Goal: Transaction & Acquisition: Purchase product/service

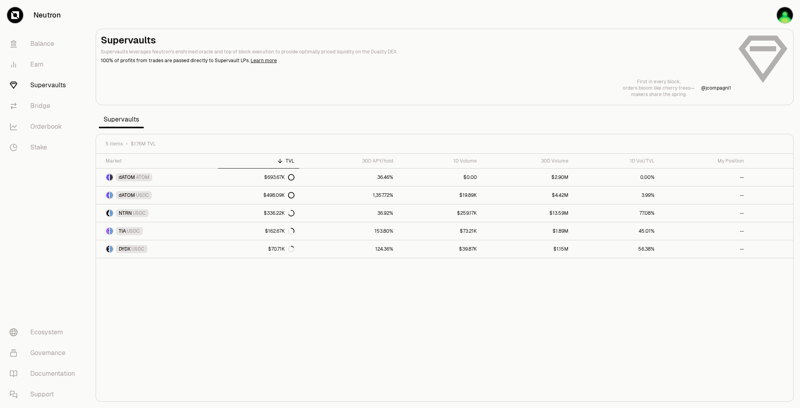
click at [606, 45] on h2 "Supervaults" at bounding box center [416, 40] width 630 height 13
click at [204, 194] on link "dATOM USDC" at bounding box center [157, 195] width 122 height 18
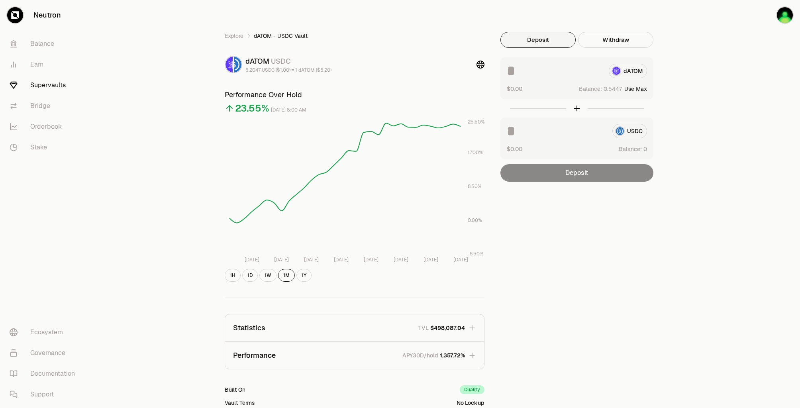
click at [636, 88] on button "Use Max" at bounding box center [635, 89] width 23 height 8
type input "********"
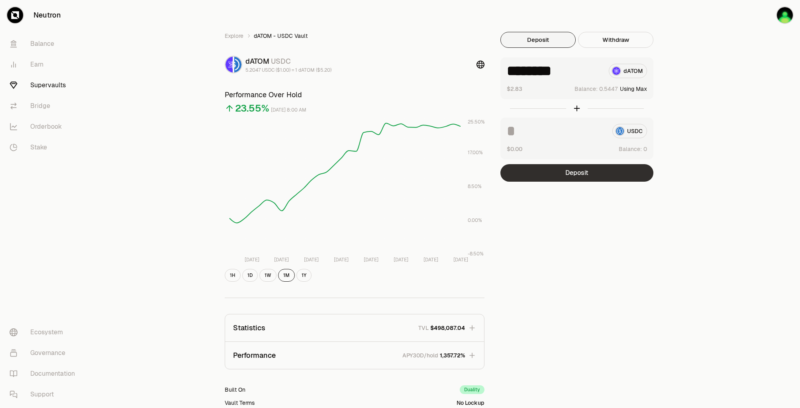
click at [592, 176] on button "Deposit" at bounding box center [576, 173] width 153 height 18
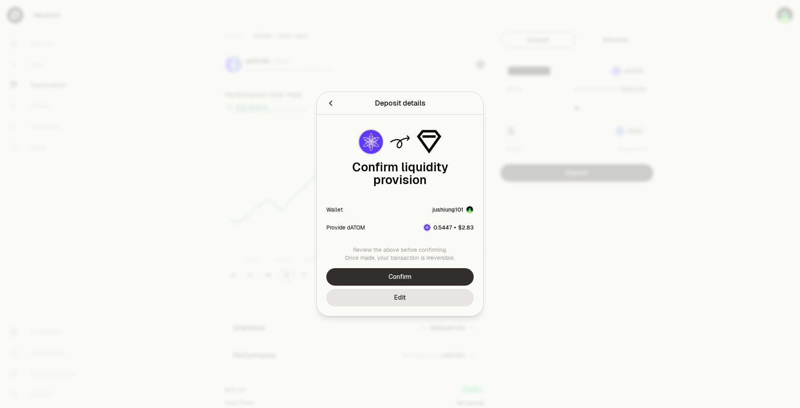
click at [412, 268] on button "Confirm" at bounding box center [399, 277] width 147 height 18
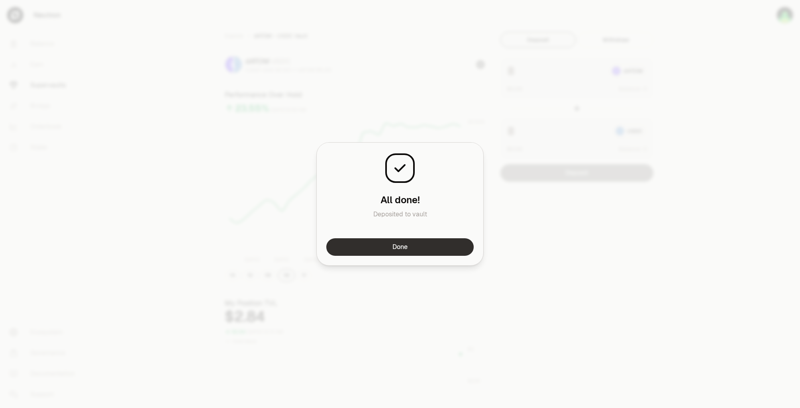
click at [429, 250] on button "Done" at bounding box center [399, 247] width 147 height 18
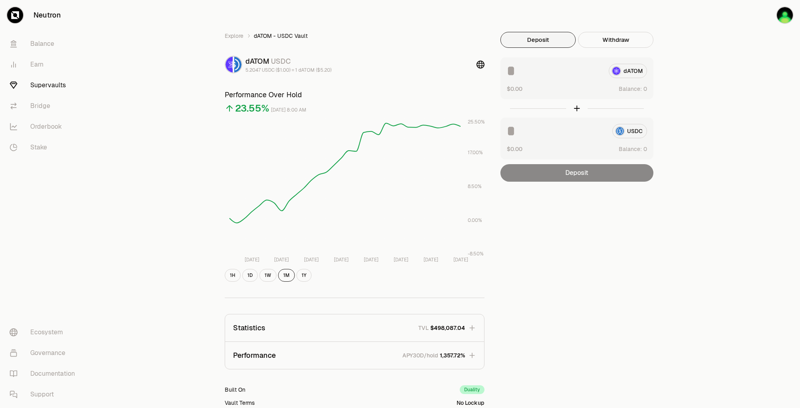
click at [709, 57] on div "Explore dATOM - USDC Vault dATOM USDC 5.2047 USDC ($1.00) = 1 dATOM ($5.20) Per…" at bounding box center [444, 257] width 711 height 515
click at [708, 70] on div "Explore dATOM - USDC Vault dATOM USDC 5.2047 USDC ($1.00) = 1 dATOM ($5.20) Per…" at bounding box center [444, 257] width 711 height 515
click at [713, 81] on div "Explore dATOM - USDC Vault dATOM USDC 5.2047 USDC ($1.00) = 1 dATOM ($5.20) Per…" at bounding box center [444, 257] width 711 height 515
drag, startPoint x: 713, startPoint y: 94, endPoint x: 708, endPoint y: 92, distance: 5.5
click at [713, 94] on div "Explore dATOM - USDC Vault dATOM USDC 5.2047 USDC ($1.00) = 1 dATOM ($5.20) Per…" at bounding box center [444, 257] width 711 height 515
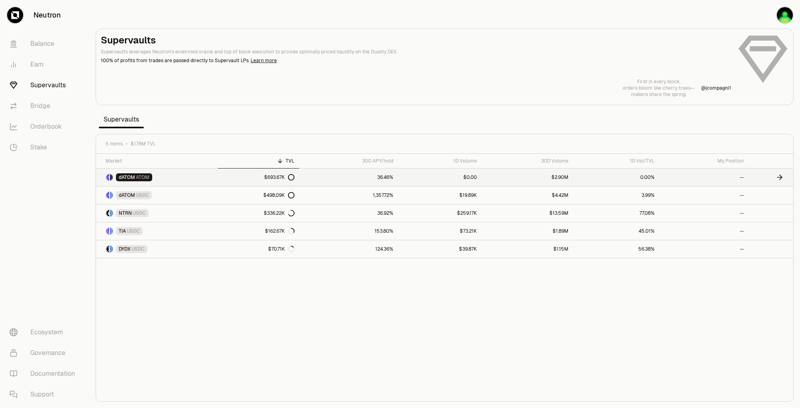
click at [221, 176] on link "$693.67K" at bounding box center [258, 177] width 81 height 18
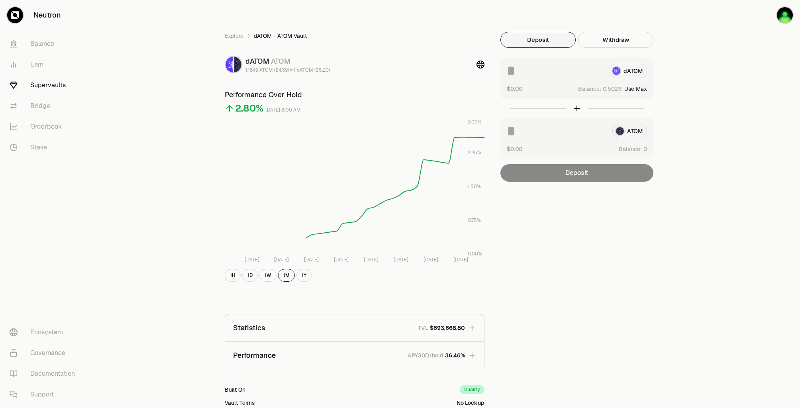
click at [642, 89] on button "Use Max" at bounding box center [635, 89] width 23 height 8
type input "********"
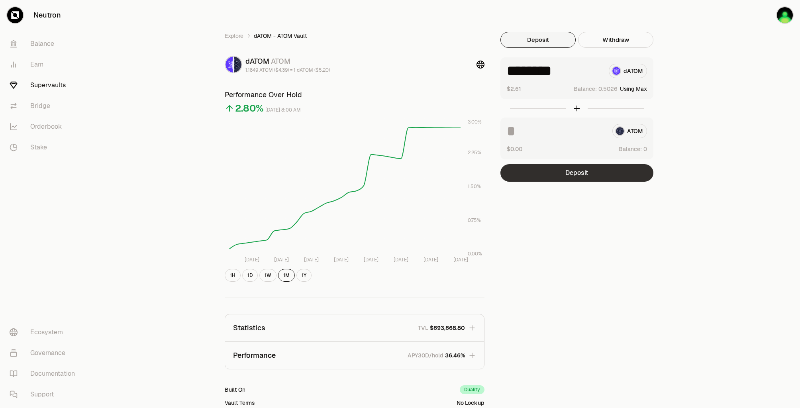
click at [600, 172] on button "Deposit" at bounding box center [576, 173] width 153 height 18
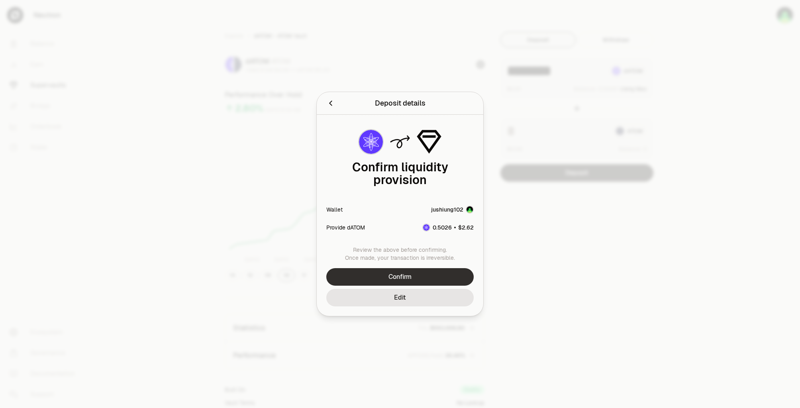
click at [435, 270] on button "Confirm" at bounding box center [399, 277] width 147 height 18
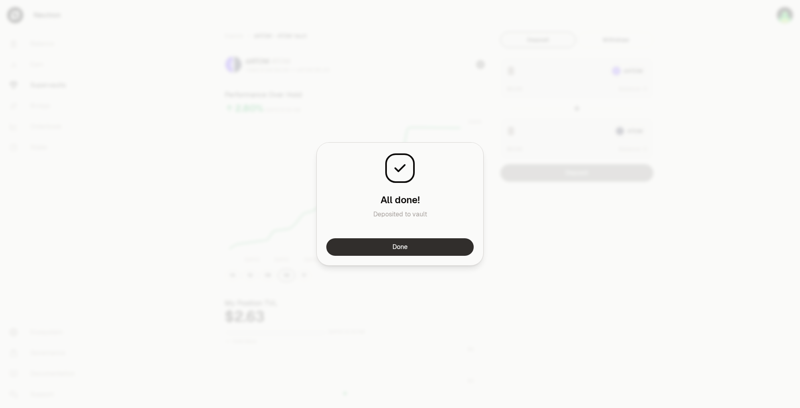
click at [421, 247] on button "Done" at bounding box center [399, 247] width 147 height 18
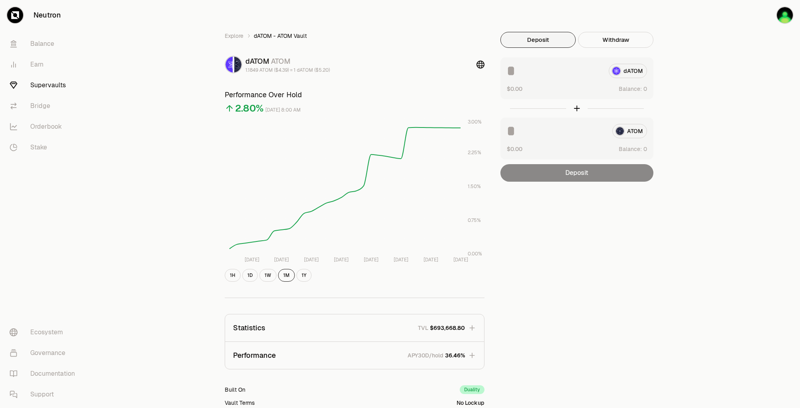
click at [716, 61] on div "Explore dATOM - ATOM Vault dATOM ATOM 1.1849 ATOM ($4.39) = 1 dATOM ($5.20) Per…" at bounding box center [444, 257] width 711 height 515
click at [642, 86] on button "Use Max" at bounding box center [635, 89] width 23 height 8
type input "********"
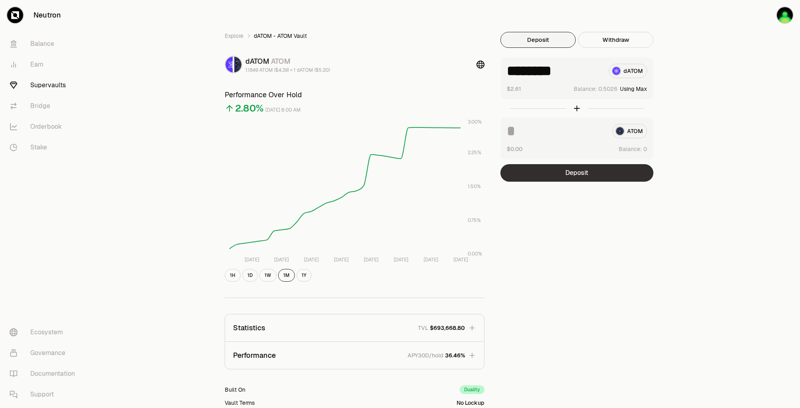
click at [609, 172] on button "Deposit" at bounding box center [576, 173] width 153 height 18
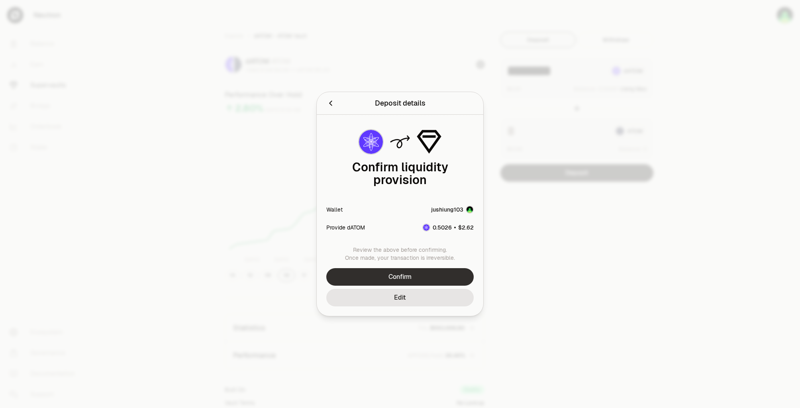
click at [429, 268] on button "Confirm" at bounding box center [399, 277] width 147 height 18
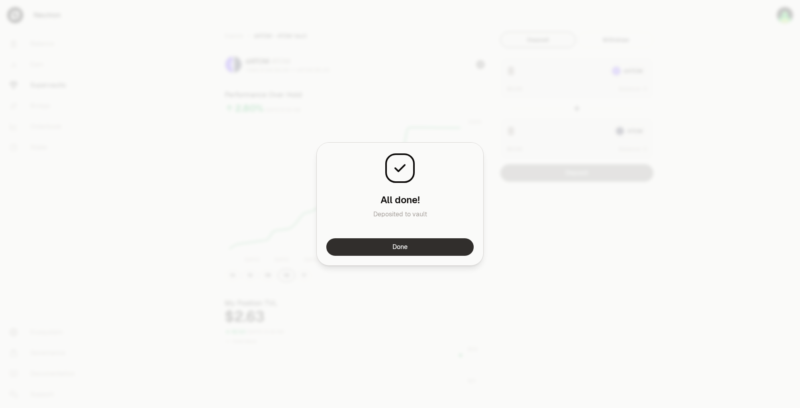
click at [419, 249] on button "Done" at bounding box center [399, 247] width 147 height 18
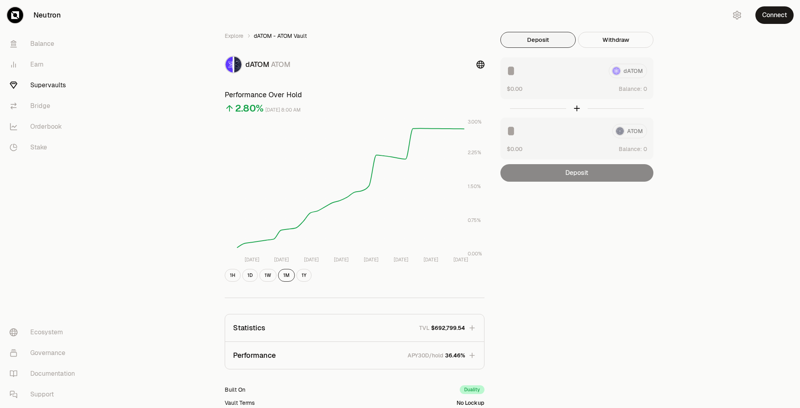
click at [774, 17] on button "Connect" at bounding box center [774, 15] width 38 height 18
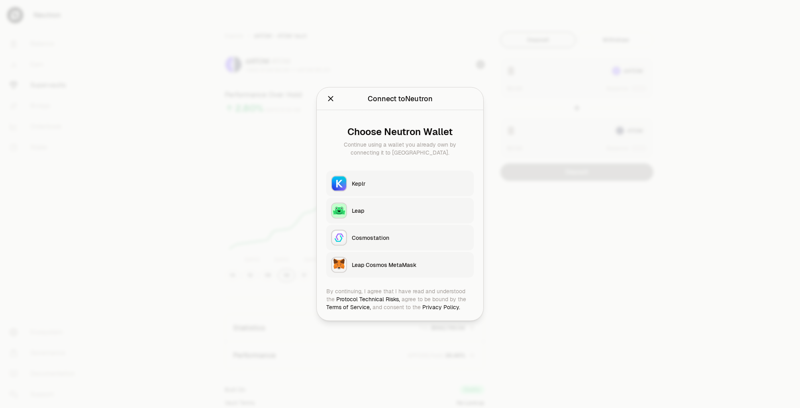
click at [433, 176] on button "Keplr" at bounding box center [399, 183] width 147 height 25
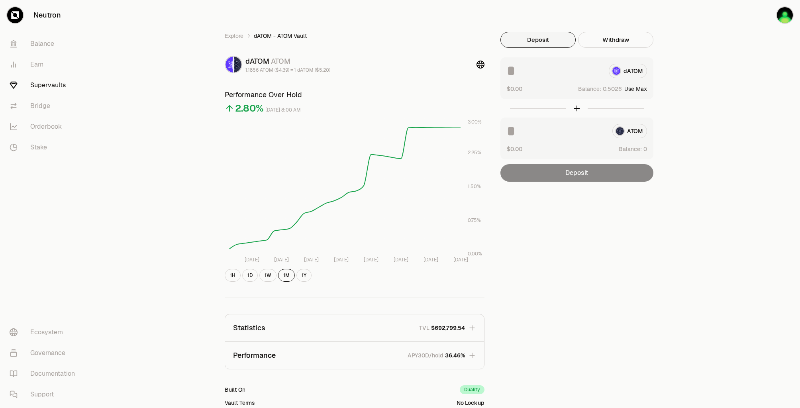
click at [726, 113] on div "Explore dATOM - ATOM Vault dATOM ATOM 1.1856 ATOM ($4.39) = 1 dATOM ($5.20) Per…" at bounding box center [444, 257] width 711 height 515
click at [639, 88] on button "Use Max" at bounding box center [635, 89] width 23 height 8
type input "********"
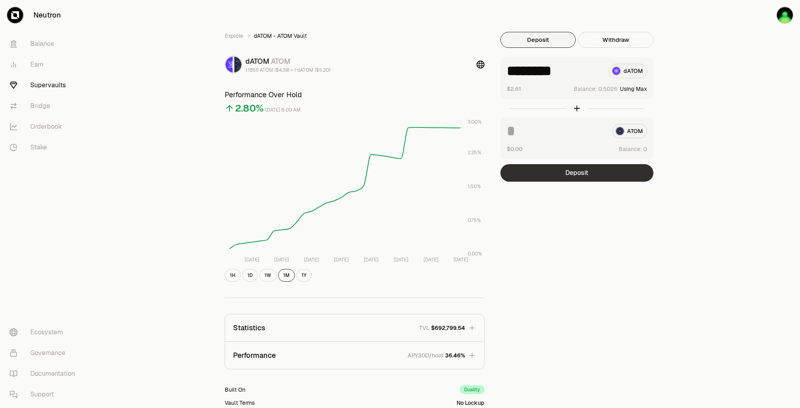
click at [602, 171] on button "Deposit" at bounding box center [576, 173] width 153 height 18
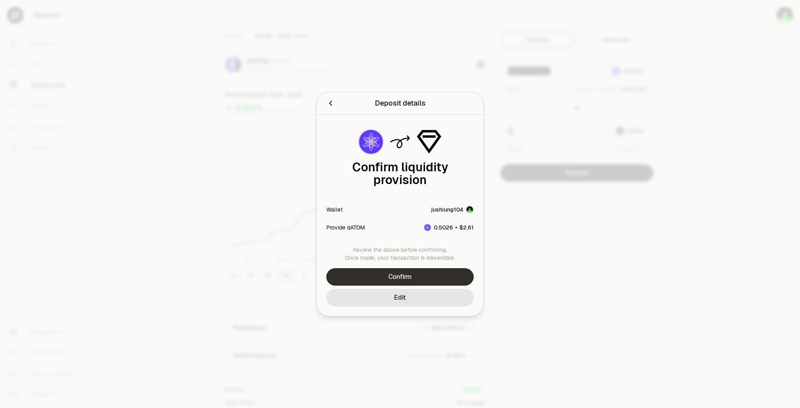
click at [417, 271] on button "Confirm" at bounding box center [399, 277] width 147 height 18
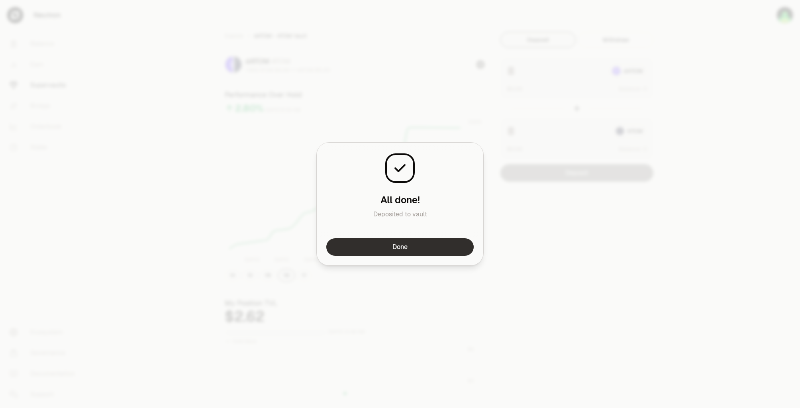
click at [436, 245] on button "Done" at bounding box center [399, 247] width 147 height 18
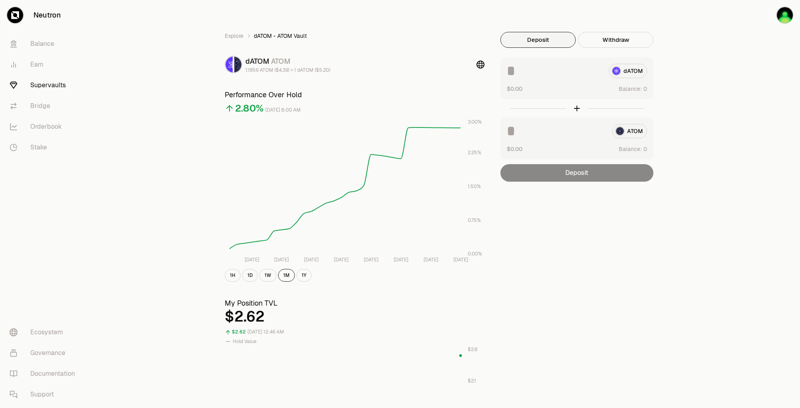
click at [582, 214] on div "Explore dATOM - ATOM Vault dATOM ATOM 1.1856 ATOM ($4.39) = 1 dATOM ($5.20) Per…" at bounding box center [444, 372] width 459 height 680
click at [717, 52] on div "Explore dATOM - ATOM Vault dATOM ATOM 1.1856 ATOM ($4.39) = 1 dATOM ($5.20) Per…" at bounding box center [444, 257] width 711 height 515
click at [716, 55] on div "Explore dATOM - ATOM Vault dATOM ATOM 1.1856 ATOM ($4.39) = 1 dATOM ($5.20) Per…" at bounding box center [444, 257] width 711 height 515
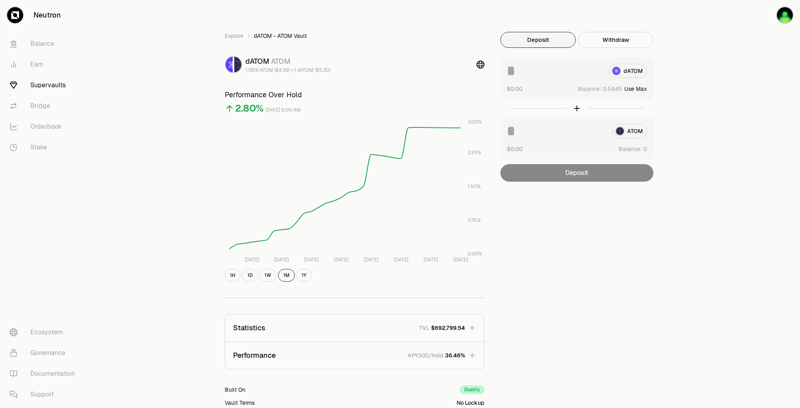
click at [643, 89] on button "Use Max" at bounding box center [635, 89] width 23 height 8
type input "********"
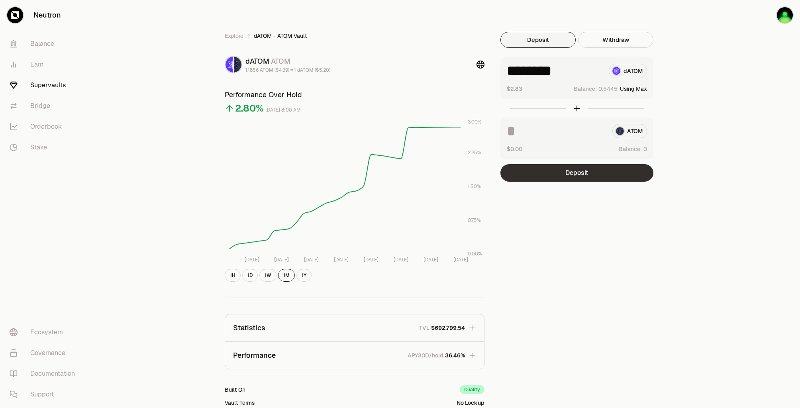
click at [595, 171] on button "Deposit" at bounding box center [576, 173] width 153 height 18
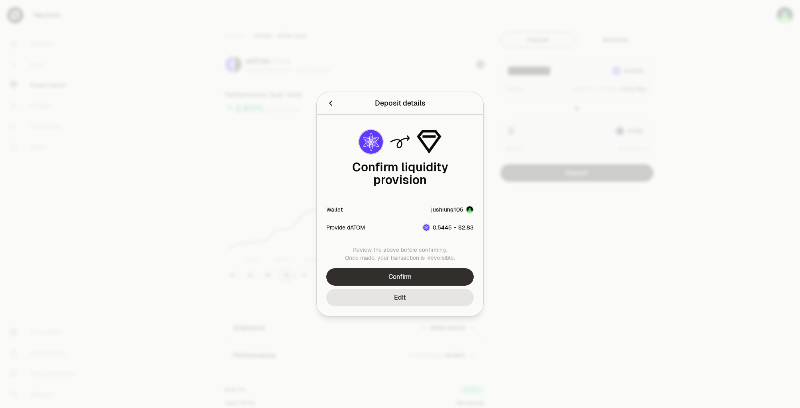
click at [441, 268] on button "Confirm" at bounding box center [399, 277] width 147 height 18
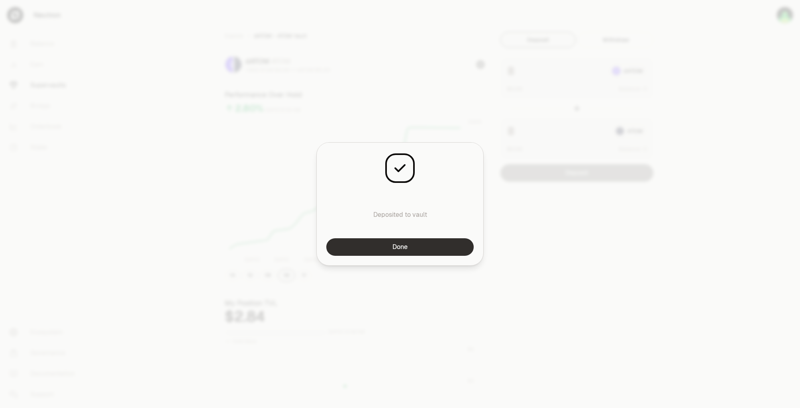
click at [444, 242] on button "Done" at bounding box center [399, 247] width 147 height 18
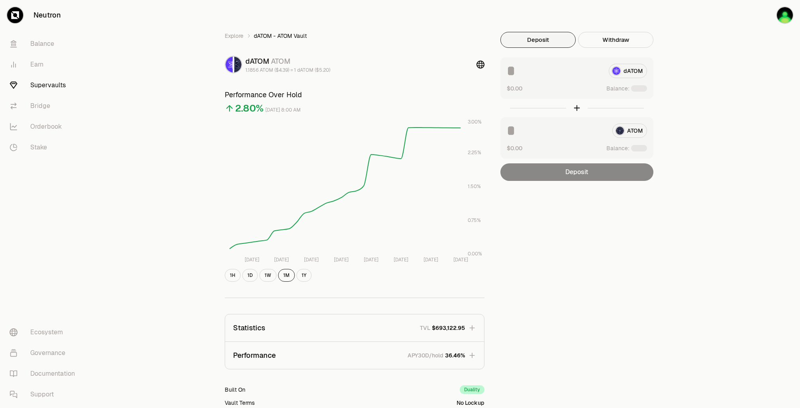
click at [719, 51] on div "Explore dATOM - ATOM Vault dATOM ATOM 1.1856 ATOM ($4.39) = 1 dATOM ($5.20) Per…" at bounding box center [444, 257] width 711 height 515
click at [639, 89] on button "Use Max" at bounding box center [635, 89] width 23 height 8
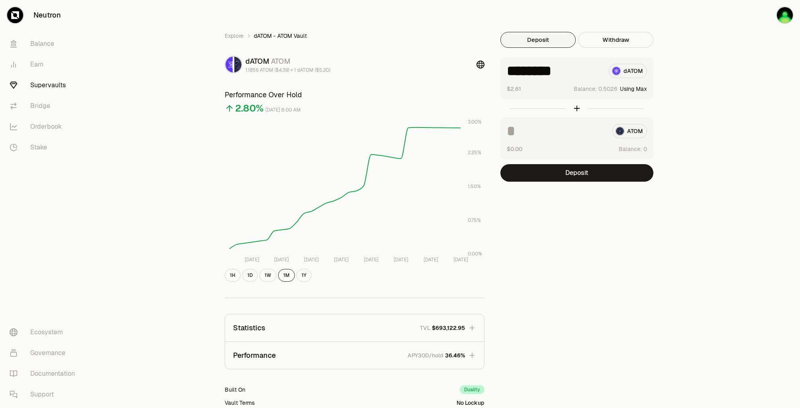
type input "********"
click at [614, 174] on button "Deposit" at bounding box center [576, 173] width 153 height 18
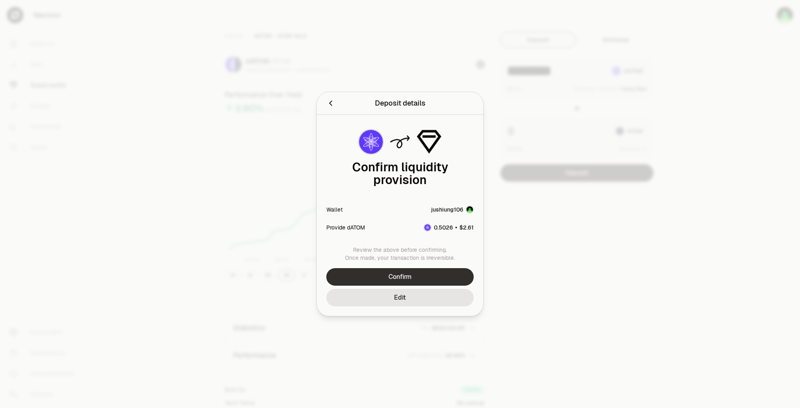
click at [431, 273] on button "Confirm" at bounding box center [399, 277] width 147 height 18
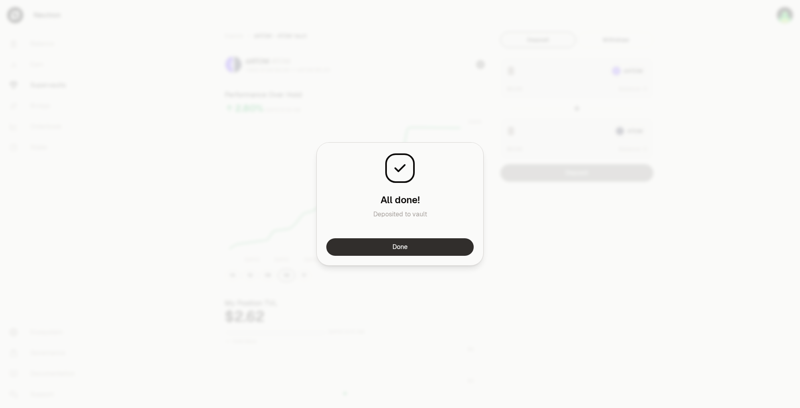
click at [434, 247] on button "Done" at bounding box center [399, 247] width 147 height 18
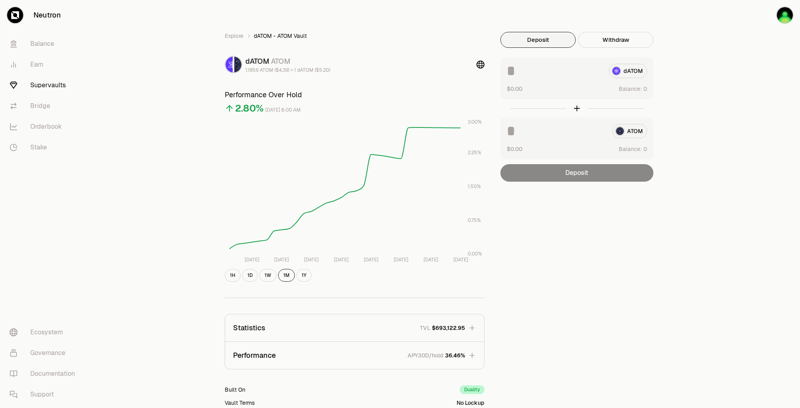
click at [705, 67] on div "Explore dATOM - ATOM Vault dATOM ATOM 1.1856 ATOM ($4.39) = 1 dATOM ($5.20) Per…" at bounding box center [444, 257] width 711 height 515
click at [709, 51] on div "Explore dATOM - ATOM Vault dATOM ATOM 1.1856 ATOM ($4.39) = 1 dATOM ($5.20) Per…" at bounding box center [444, 257] width 711 height 515
click at [638, 90] on button "Use Max" at bounding box center [635, 89] width 23 height 8
type input "********"
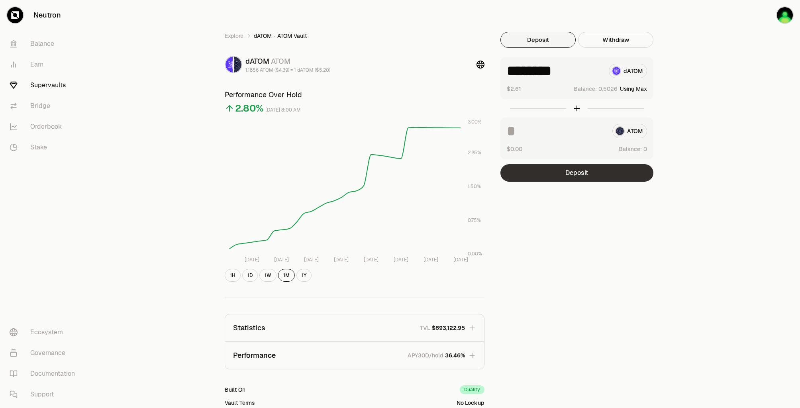
click at [602, 172] on button "Deposit" at bounding box center [576, 173] width 153 height 18
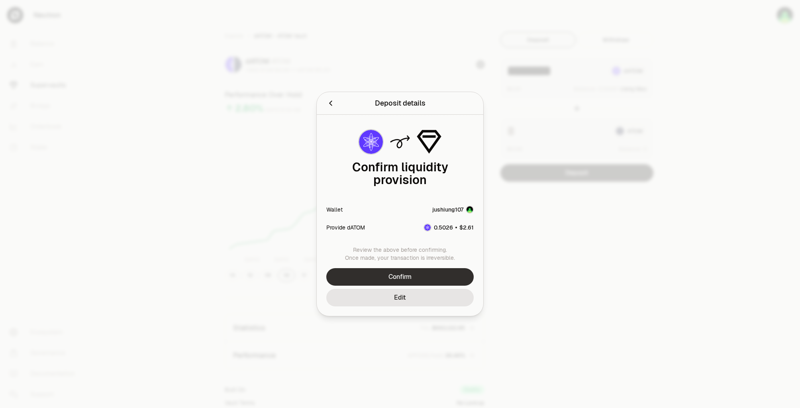
click at [431, 274] on button "Confirm" at bounding box center [399, 277] width 147 height 18
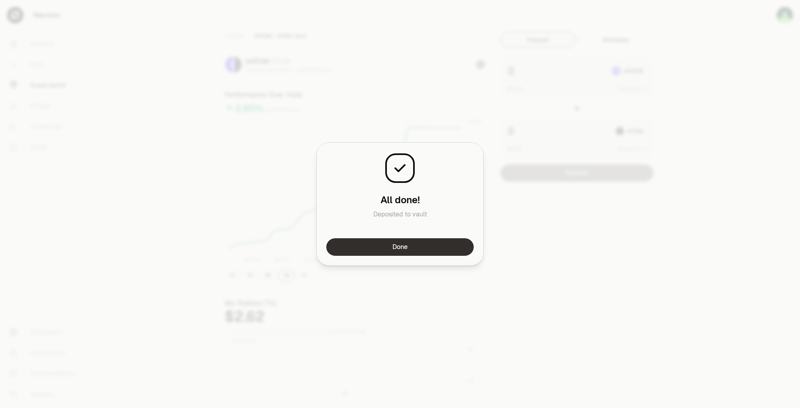
click at [440, 246] on button "Done" at bounding box center [399, 247] width 147 height 18
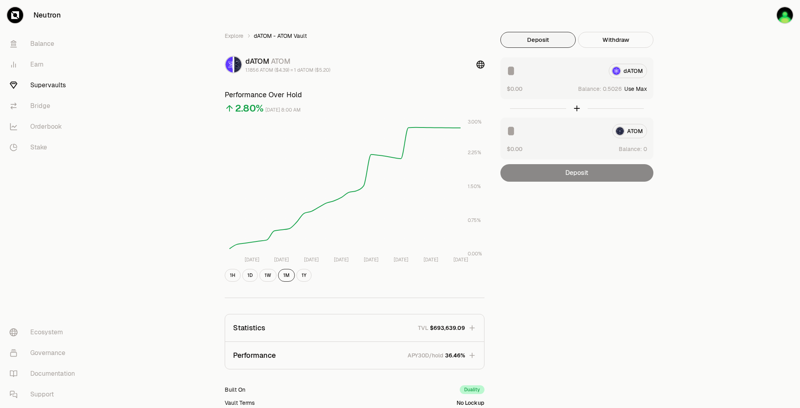
click at [757, 38] on div "Explore dATOM - ATOM Vault dATOM ATOM 1.1856 ATOM ($4.39) = 1 dATOM ($5.20) Per…" at bounding box center [444, 257] width 711 height 515
click at [642, 86] on button "Use Max" at bounding box center [635, 89] width 23 height 8
type input "********"
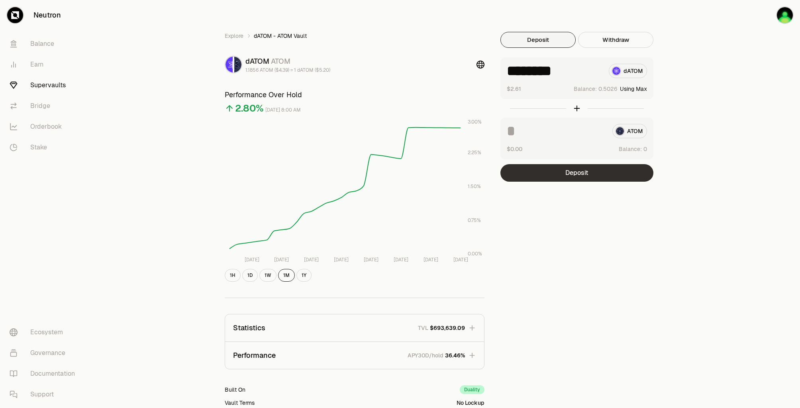
click at [594, 177] on button "Deposit" at bounding box center [576, 173] width 153 height 18
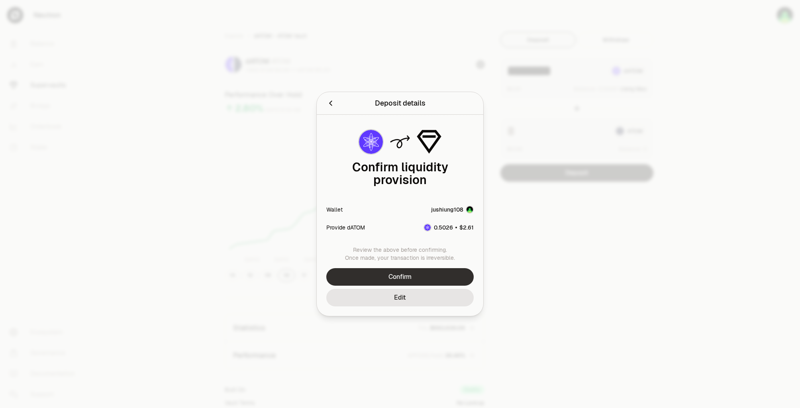
click at [411, 278] on button "Confirm" at bounding box center [399, 277] width 147 height 18
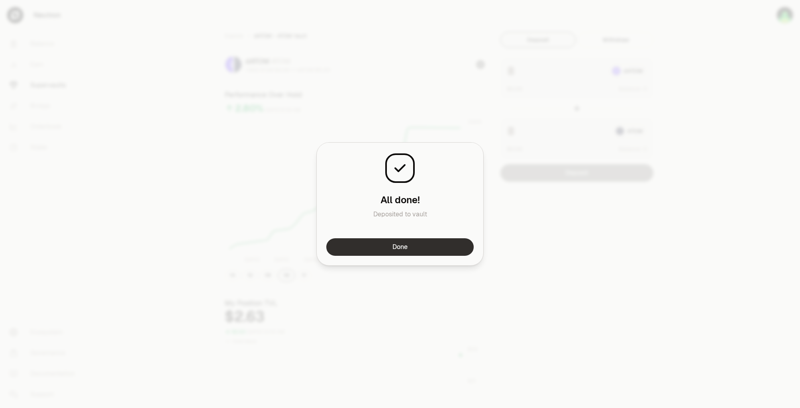
click at [433, 248] on button "Done" at bounding box center [399, 247] width 147 height 18
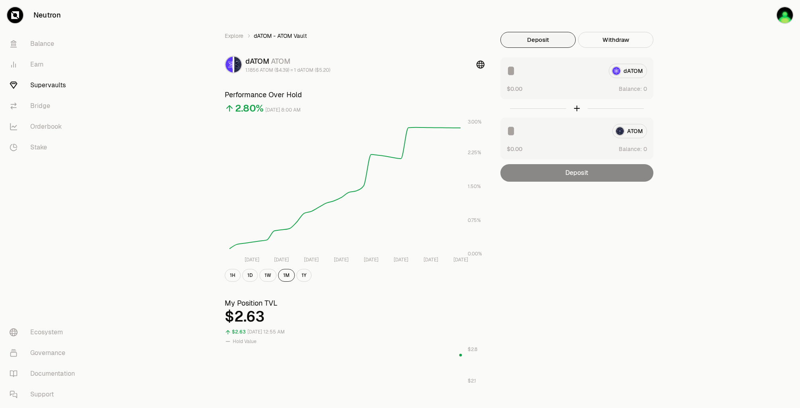
click at [560, 223] on div "Explore dATOM - ATOM Vault dATOM ATOM 1.1856 ATOM ($4.39) = 1 dATOM ($5.20) Per…" at bounding box center [444, 372] width 459 height 680
click at [564, 210] on div "Explore dATOM - ATOM Vault dATOM ATOM 1.1856 ATOM ($4.39) = 1 dATOM ($5.20) Per…" at bounding box center [444, 372] width 459 height 680
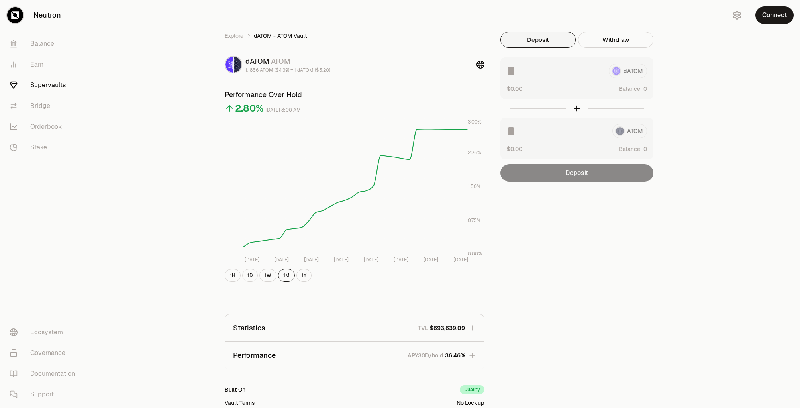
click at [706, 85] on div "Explore dATOM - ATOM Vault dATOM ATOM 1.1856 ATOM ($4.39) = 1 dATOM ($5.20) Per…" at bounding box center [444, 257] width 711 height 515
click at [638, 88] on button "Use Max" at bounding box center [635, 89] width 23 height 8
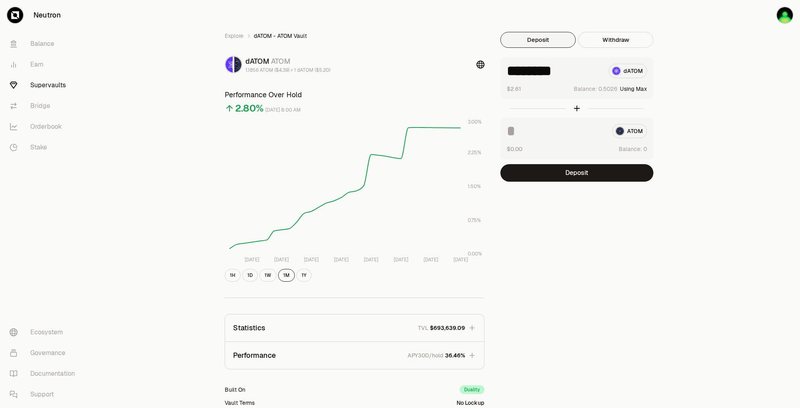
type input "********"
click at [590, 172] on button "Deposit" at bounding box center [576, 173] width 153 height 18
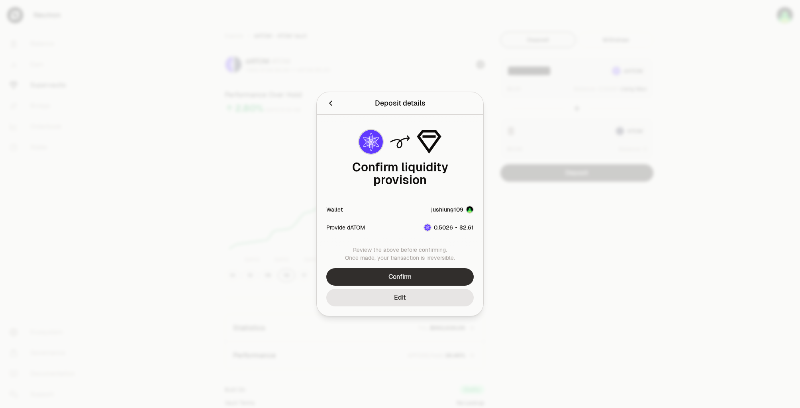
click at [450, 268] on button "Confirm" at bounding box center [399, 277] width 147 height 18
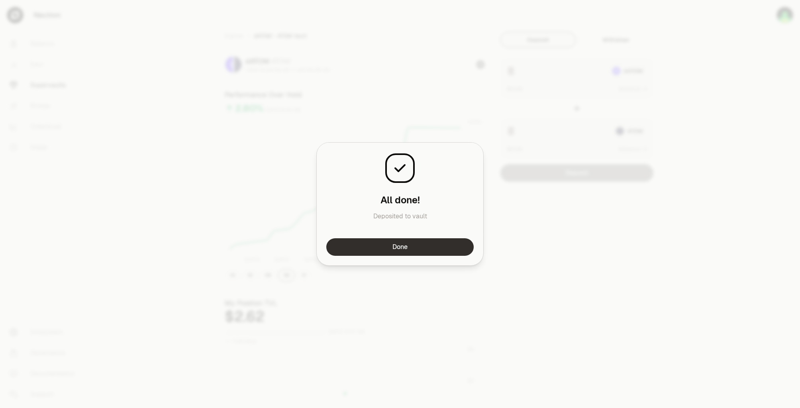
click at [430, 246] on button "Done" at bounding box center [399, 247] width 147 height 18
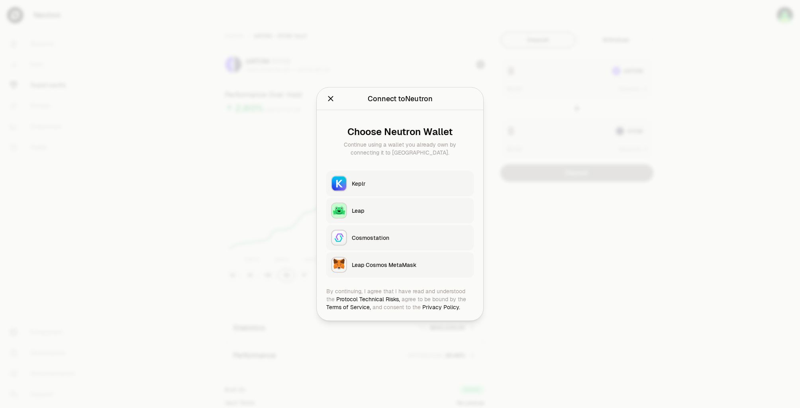
click at [408, 185] on div "Keplr" at bounding box center [410, 184] width 117 height 8
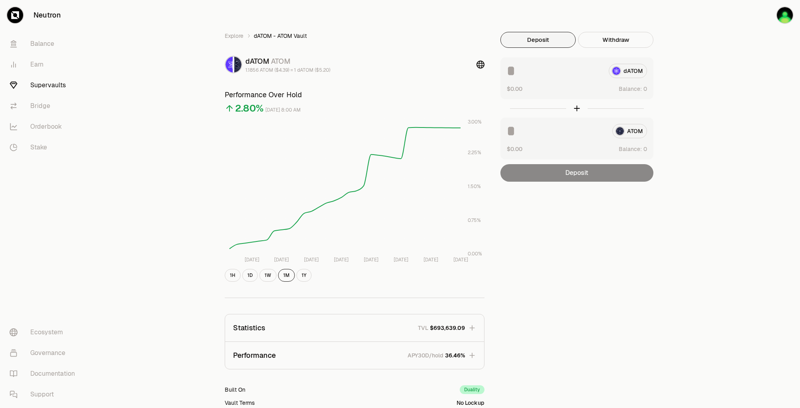
click at [658, 221] on div "Explore dATOM - ATOM Vault dATOM ATOM 1.1856 ATOM ($4.39) = 1 dATOM ($5.20) Per…" at bounding box center [444, 258] width 459 height 452
click at [637, 88] on button "Use Max" at bounding box center [635, 89] width 23 height 8
type input "********"
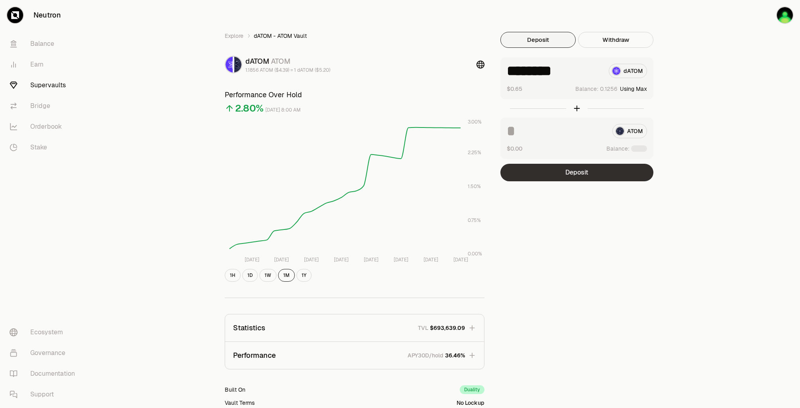
click at [578, 173] on button "Deposit" at bounding box center [576, 173] width 153 height 18
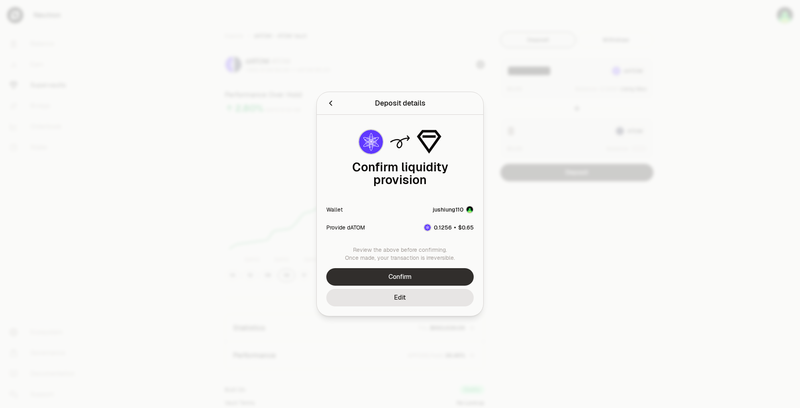
click at [431, 268] on button "Confirm" at bounding box center [399, 277] width 147 height 18
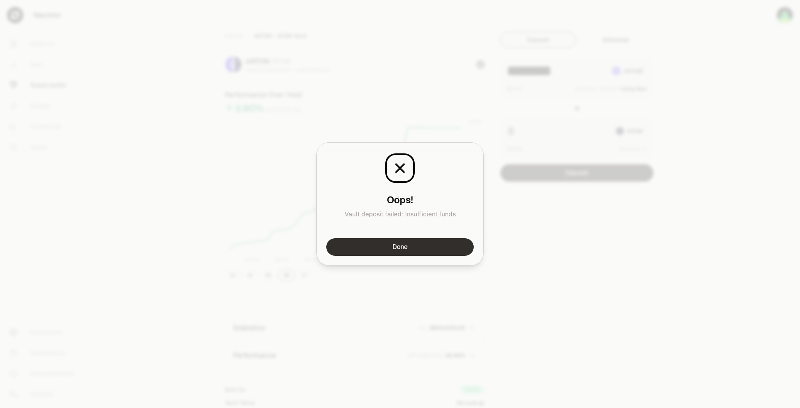
click at [415, 249] on button "Done" at bounding box center [399, 247] width 147 height 18
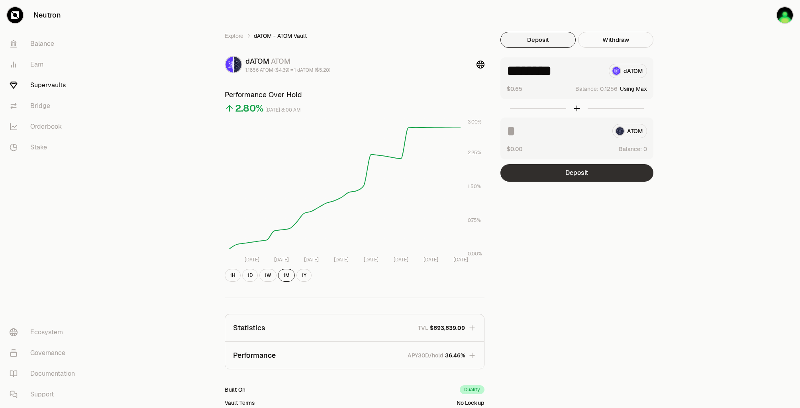
click at [586, 174] on button "Deposit" at bounding box center [576, 173] width 153 height 18
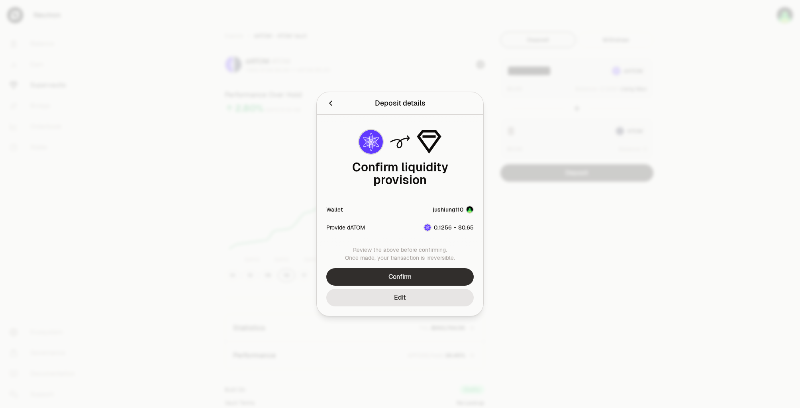
click at [421, 275] on button "Confirm" at bounding box center [399, 277] width 147 height 18
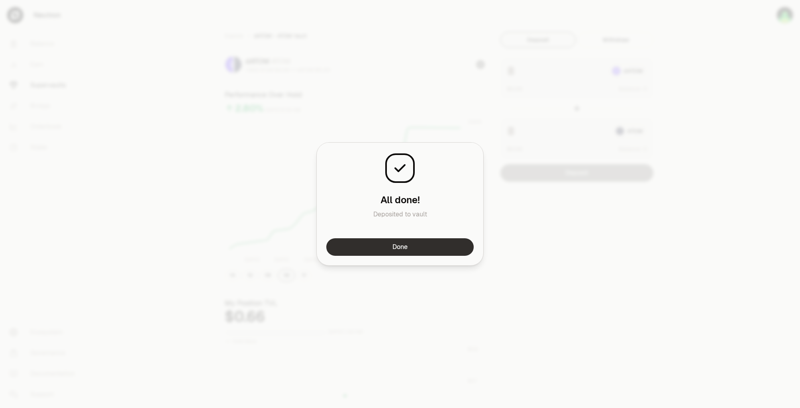
click at [420, 246] on button "Done" at bounding box center [399, 247] width 147 height 18
